Goal: Entertainment & Leisure: Consume media (video, audio)

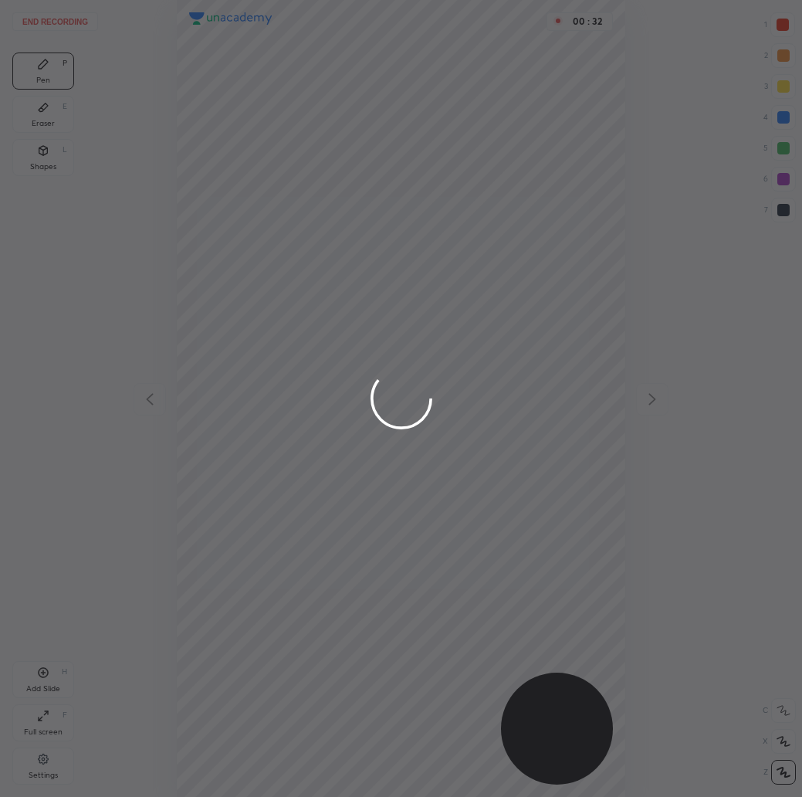
scroll to position [797, 555]
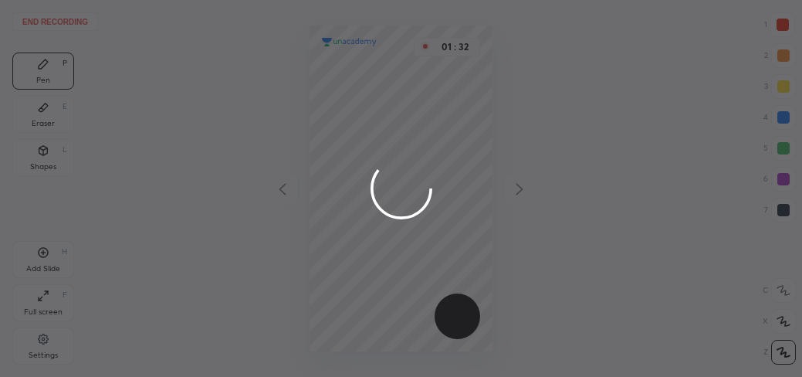
scroll to position [377, 555]
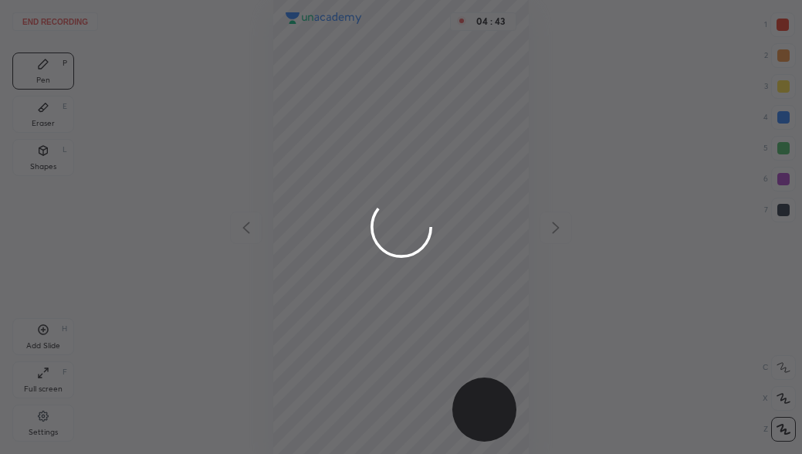
scroll to position [454, 555]
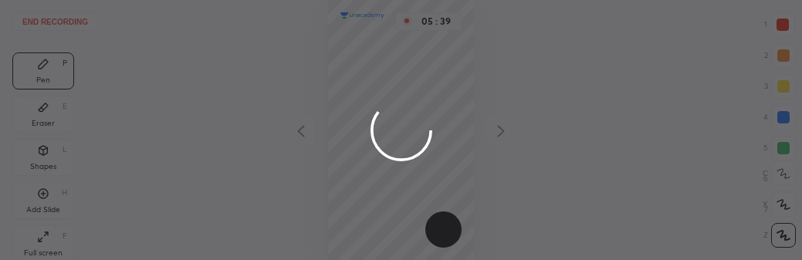
scroll to position [76949, 76654]
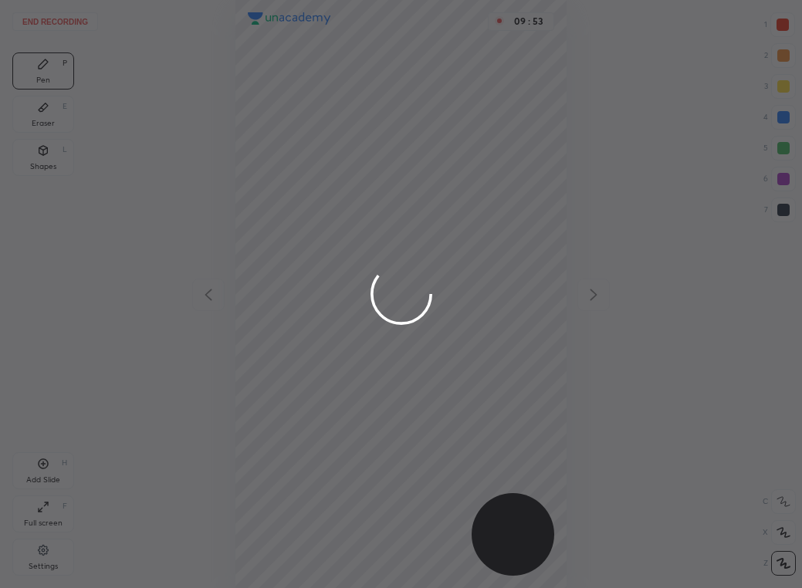
scroll to position [588, 555]
